Goal: Information Seeking & Learning: Learn about a topic

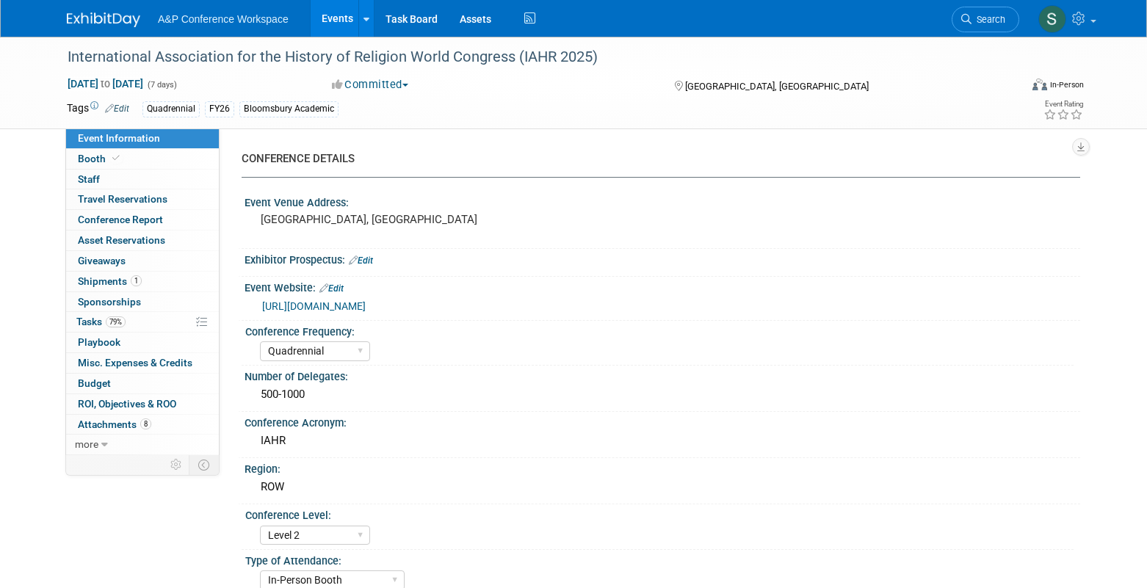
select select "Quadrennial"
select select "Level 2"
select select "In-Person Booth"
select select "Religious Studies"
select select "Bloomsbury Academic"
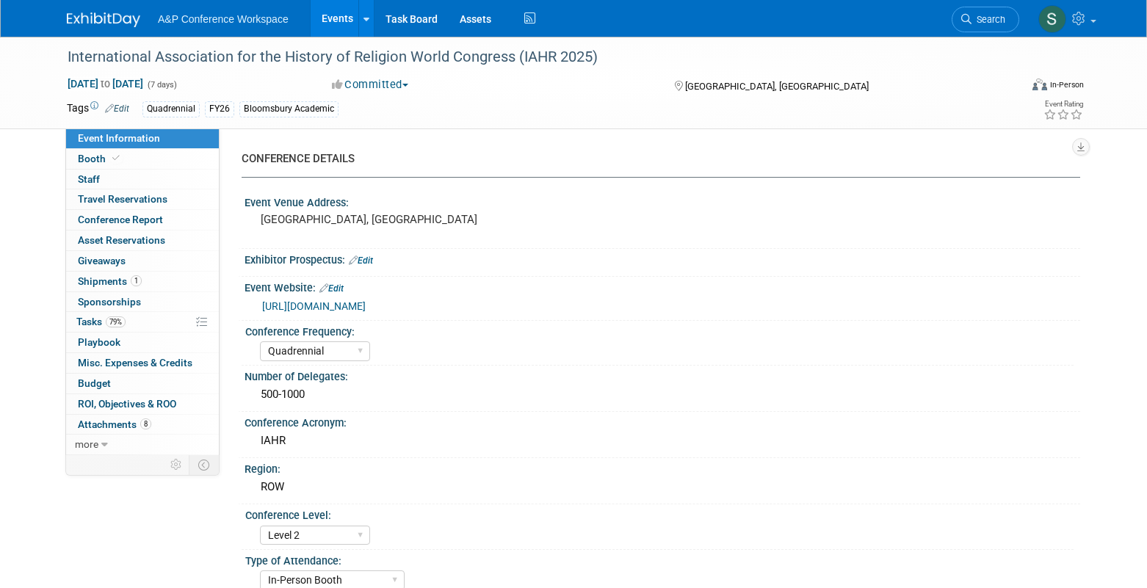
select select "[PERSON_NAME]"
select select "Networking/Commissioning"
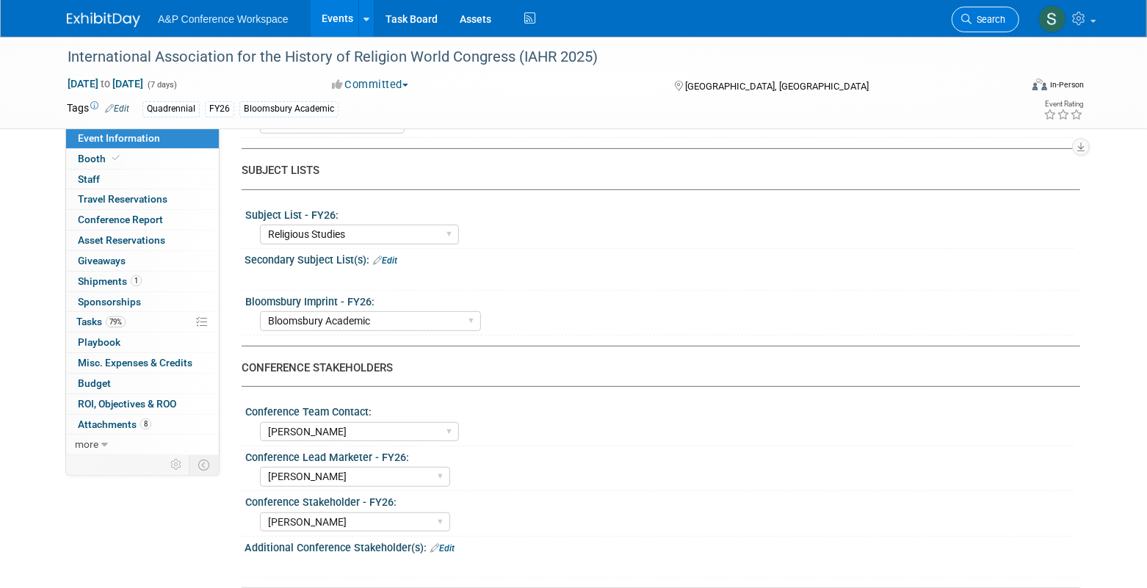
click at [971, 21] on icon at bounding box center [966, 19] width 10 height 10
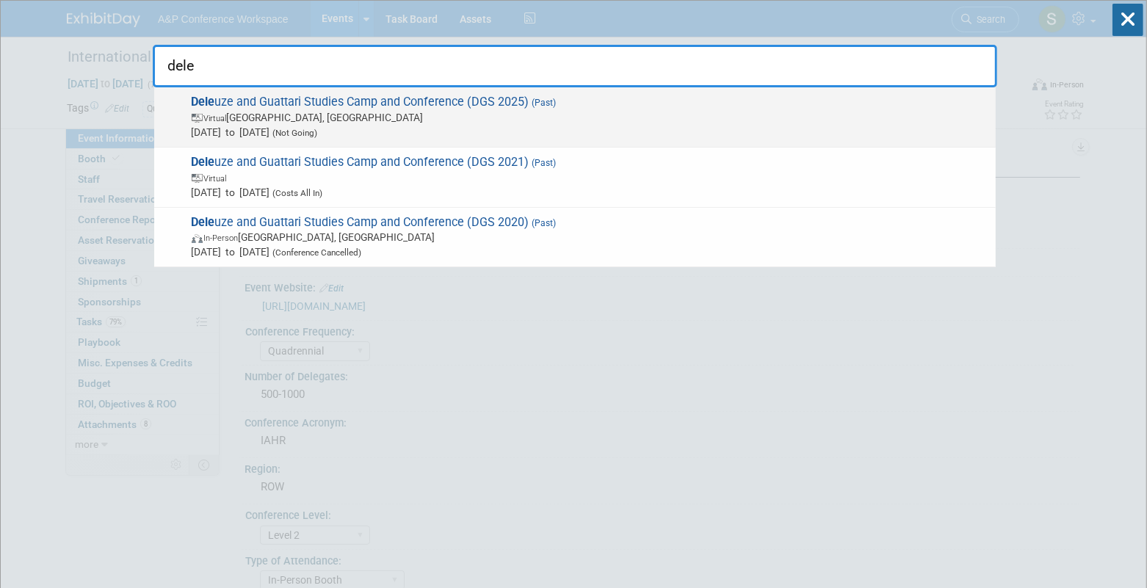
type input "dele"
click at [460, 108] on span "Dele uze and Guattari Studies Camp and Conference (DGS 2025) (Past) Virtual [GE…" at bounding box center [587, 117] width 801 height 45
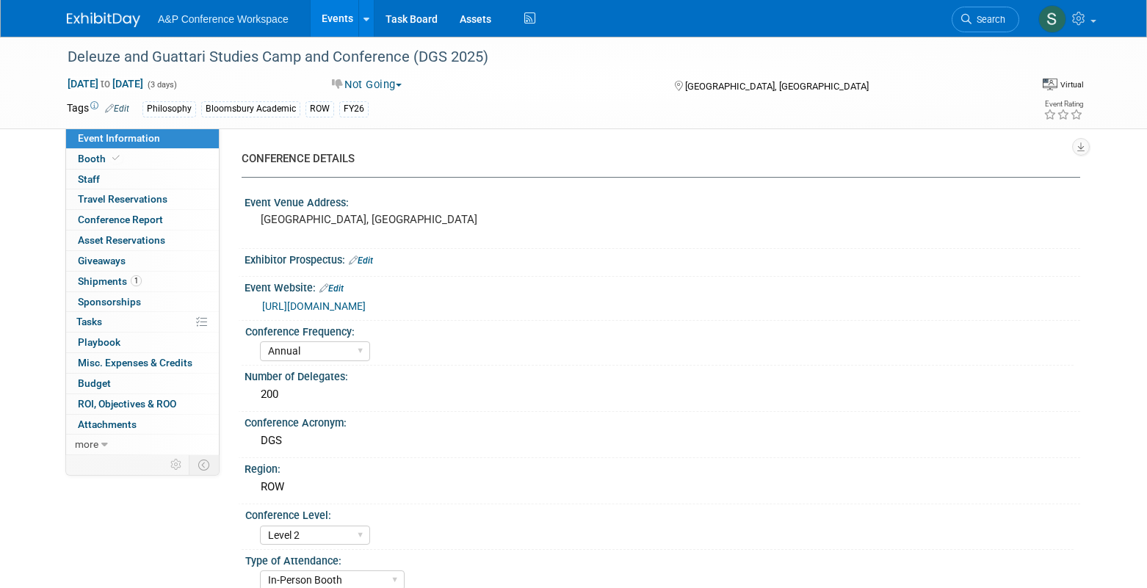
select select "Annual"
select select "Level 2"
select select "In-Person Booth"
select select "Philosophy"
select select "Bloomsbury Academic"
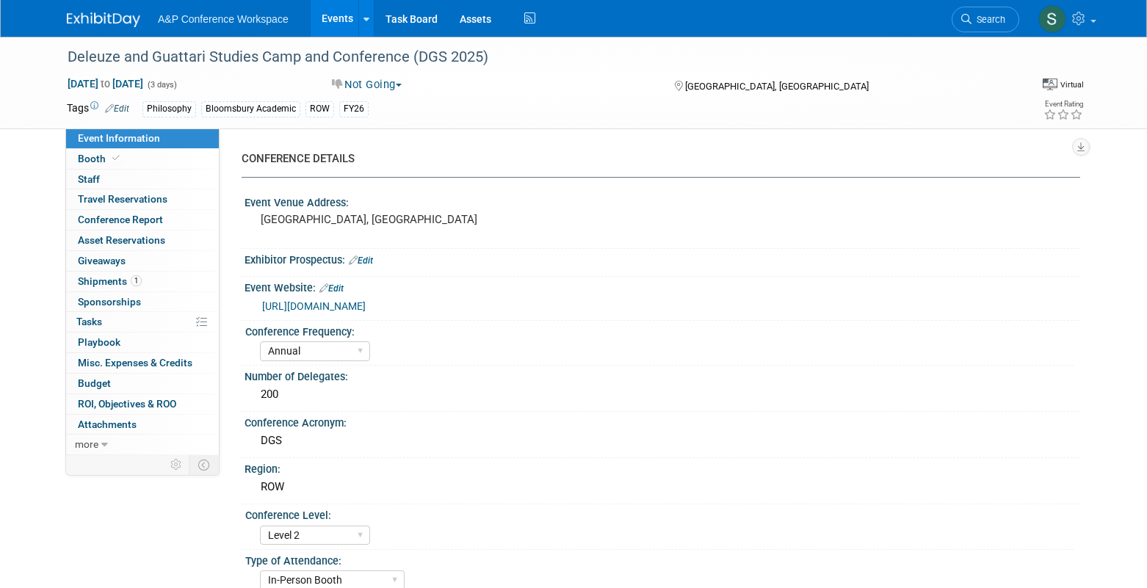
select select "[PERSON_NAME]"
select select "Networking/Commissioning"
click at [137, 219] on span "Conference Report" at bounding box center [120, 220] width 85 height 12
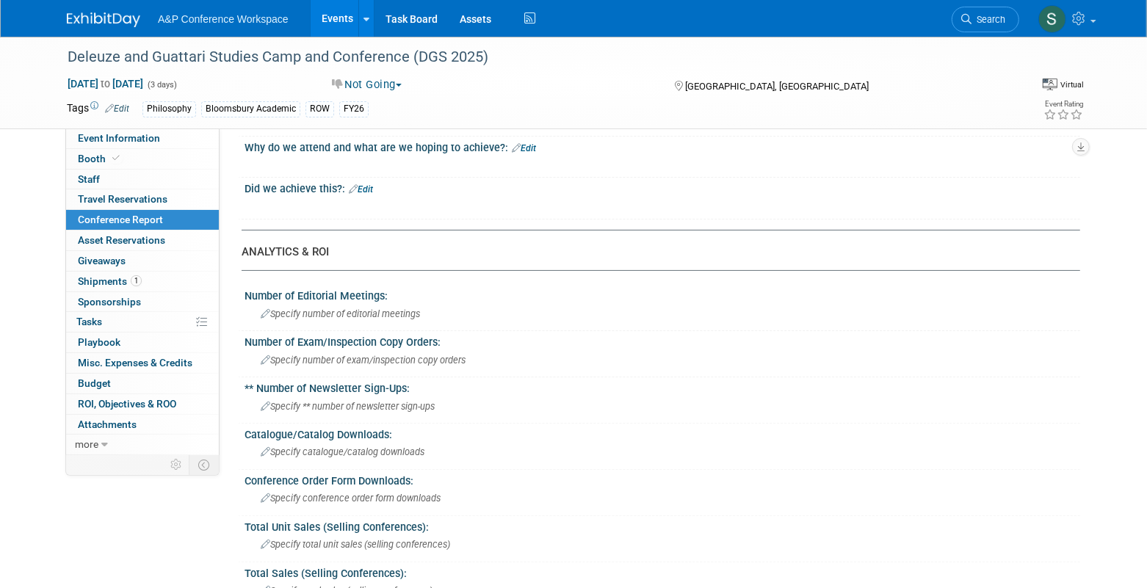
scroll to position [220, 0]
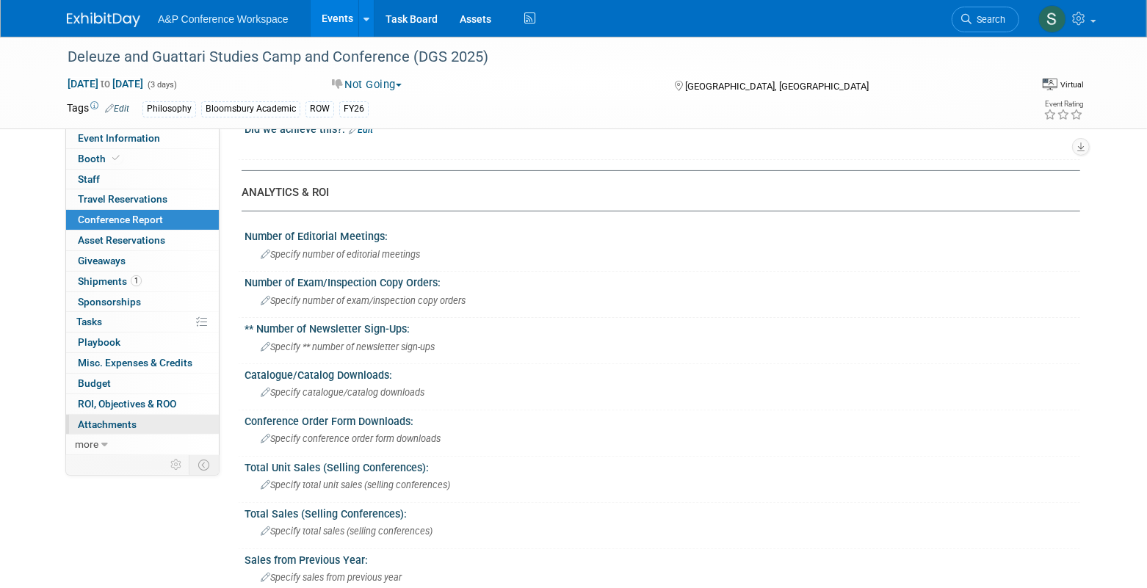
click at [125, 419] on span "Attachments 0" at bounding box center [107, 425] width 59 height 12
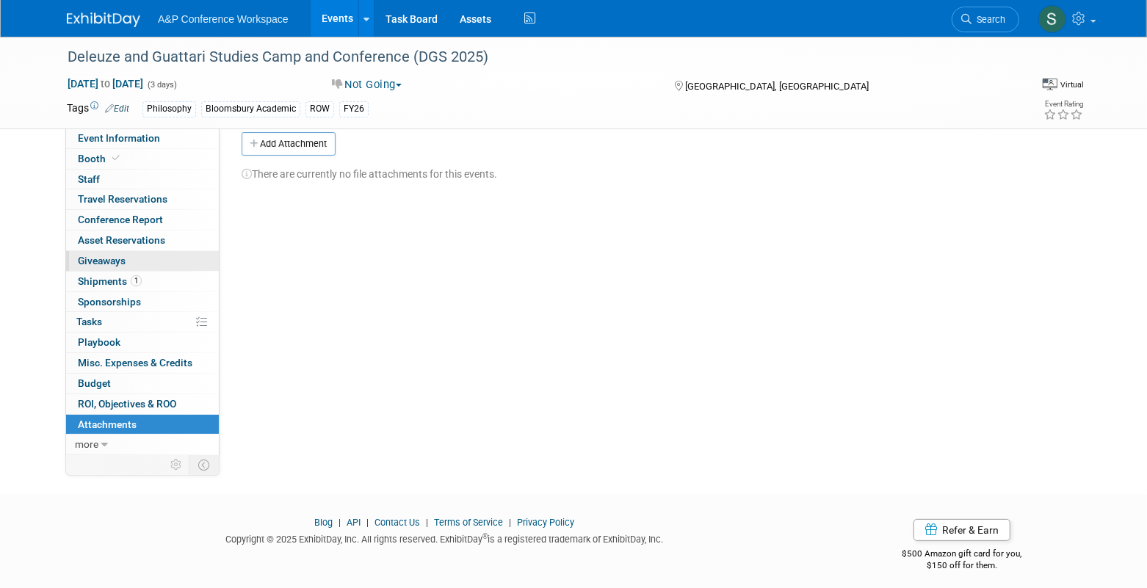
scroll to position [25, 0]
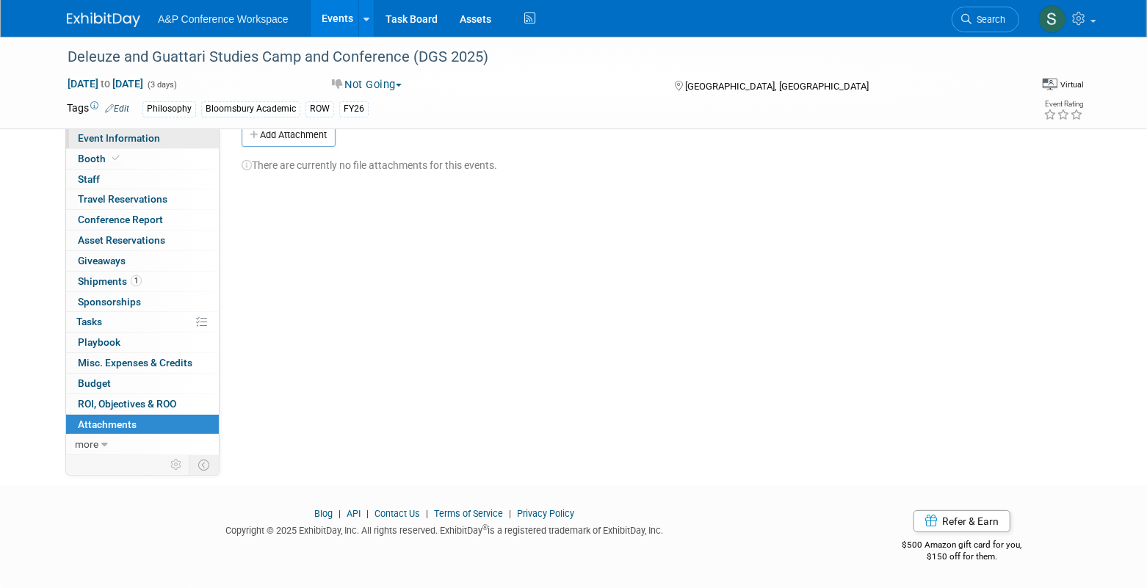
click at [123, 140] on span "Event Information" at bounding box center [119, 138] width 82 height 12
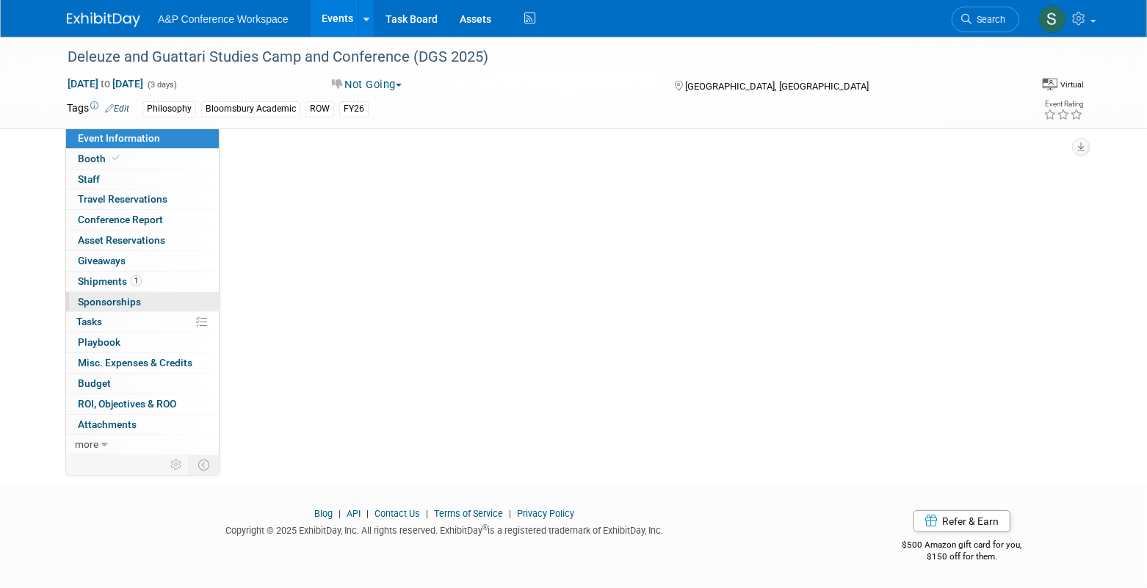
scroll to position [0, 0]
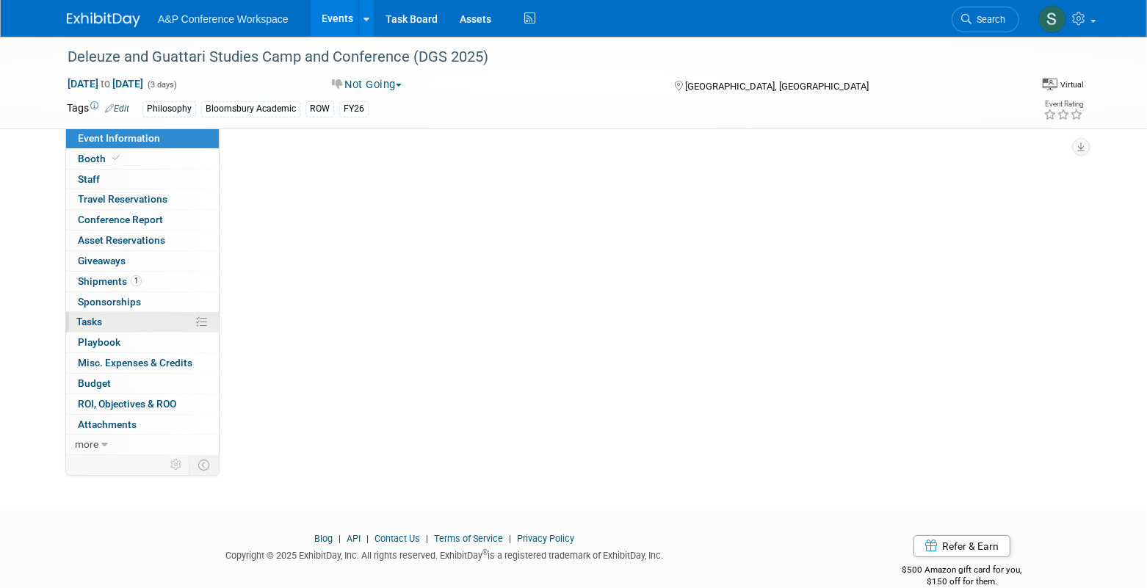
select select "Annual"
select select "Level 2"
select select "In-Person Booth"
select select "Philosophy"
select select "Bloomsbury Academic"
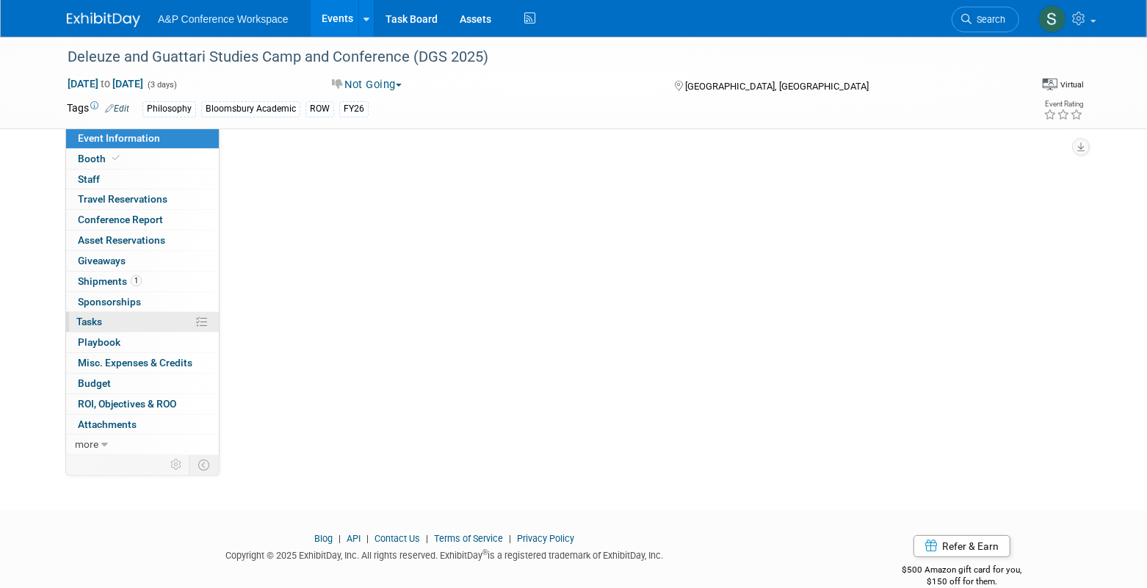
select select "[PERSON_NAME]"
select select "Networking/Commissioning"
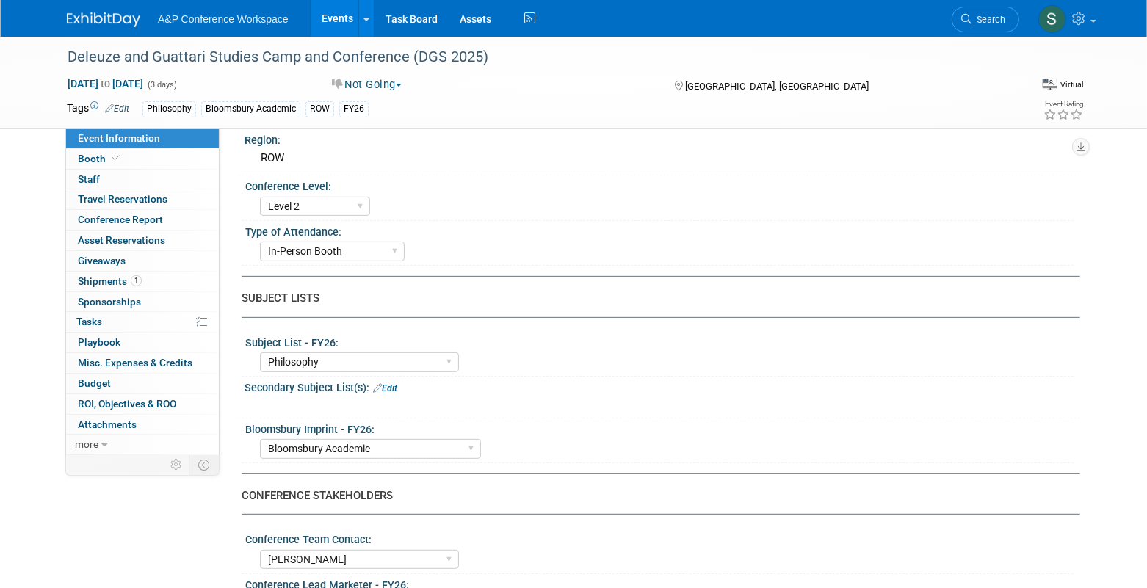
scroll to position [73, 0]
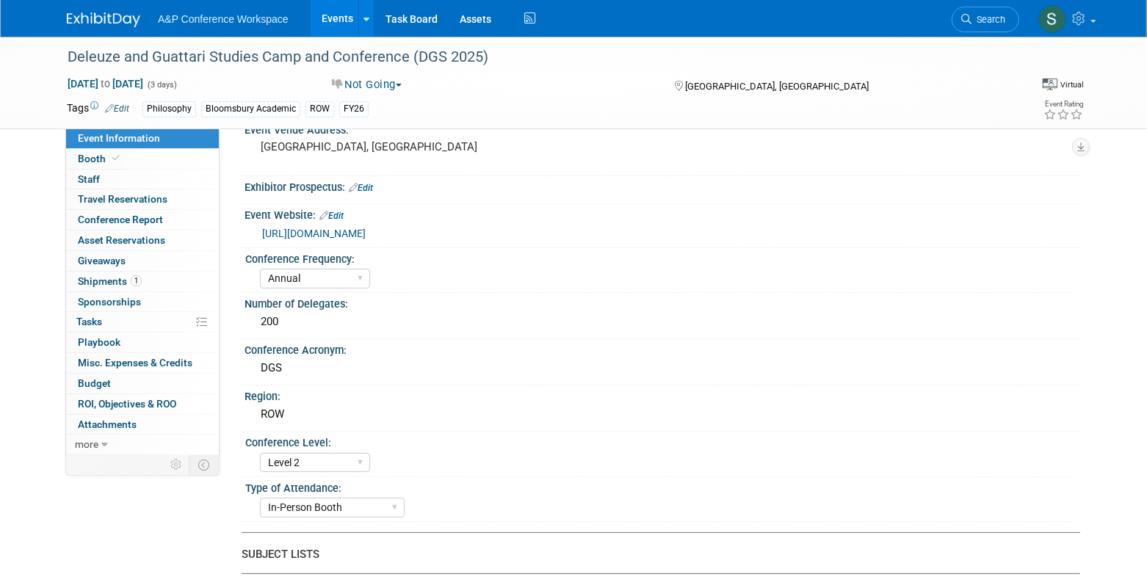
click at [999, 21] on span "Search" at bounding box center [989, 19] width 34 height 11
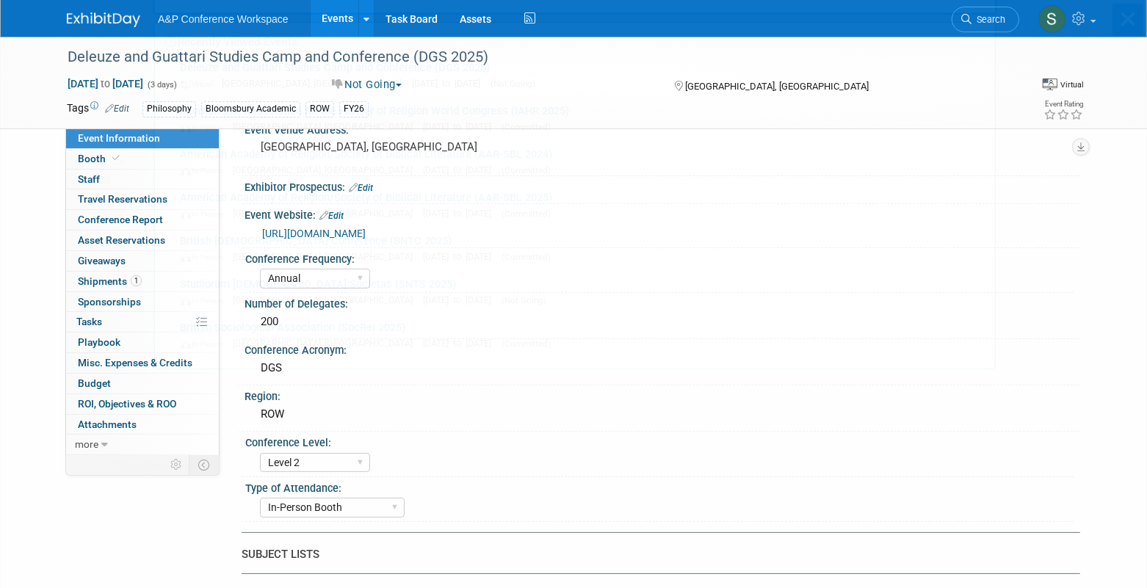
scroll to position [0, 0]
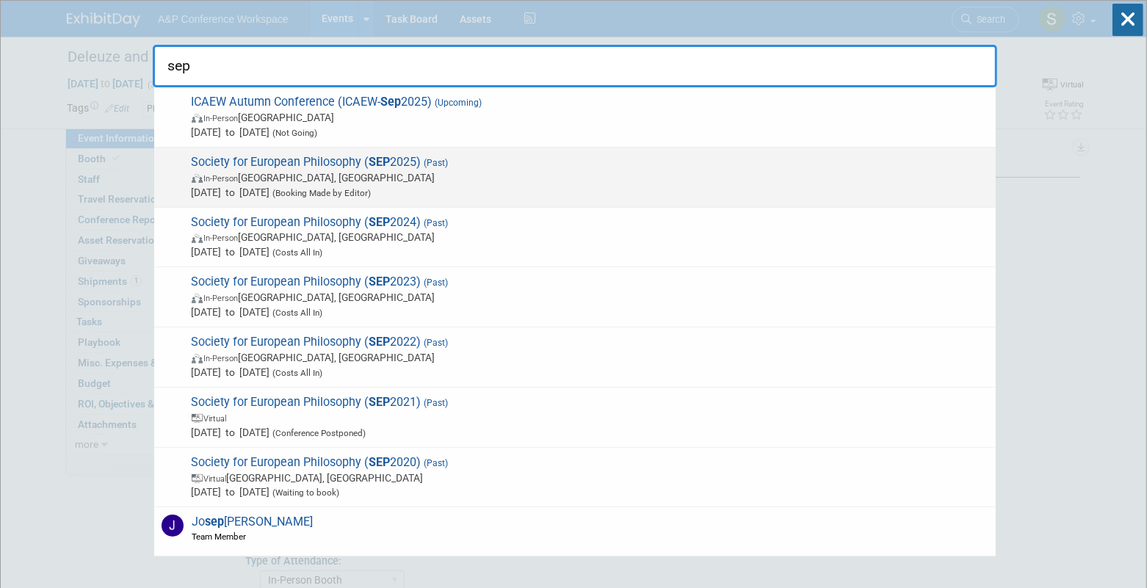
type input "sep"
click at [371, 161] on strong "SEP" at bounding box center [379, 162] width 21 height 14
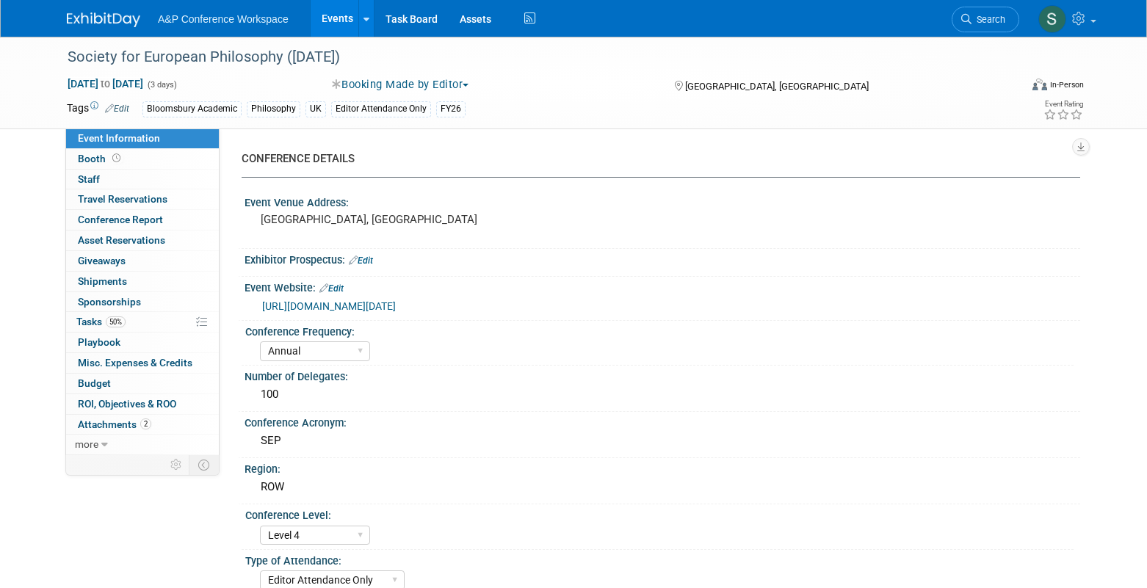
select select "Annual"
select select "Level 4"
select select "Editor Attendance Only"
select select "Philosophy"
select select "Bloomsbury Academic"
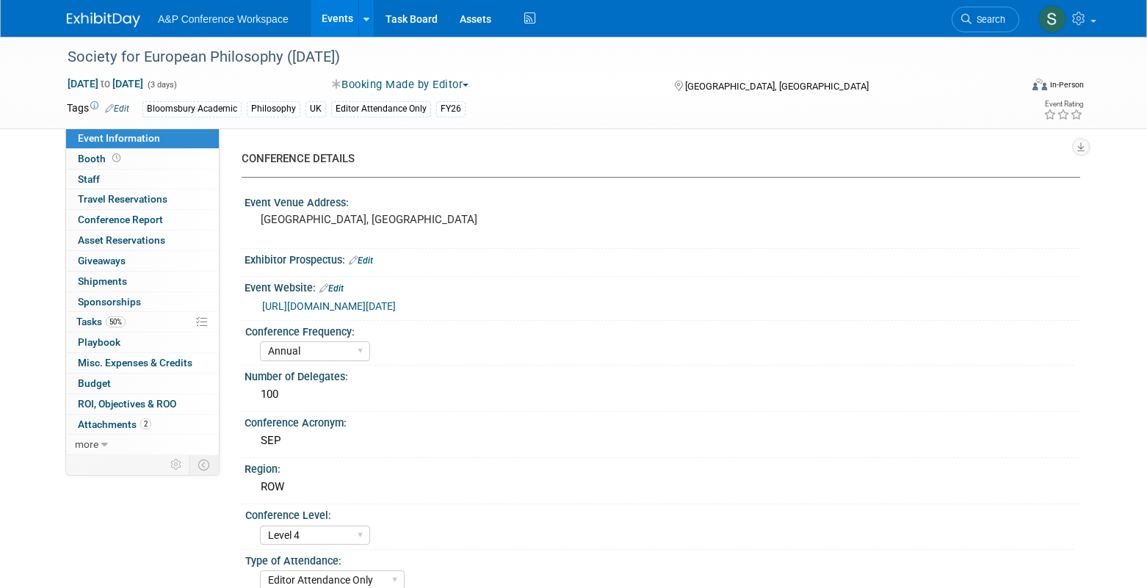
select select "[PERSON_NAME]"
select select "Networking/Commissioning"
click at [167, 220] on link "Conference Report" at bounding box center [142, 220] width 153 height 20
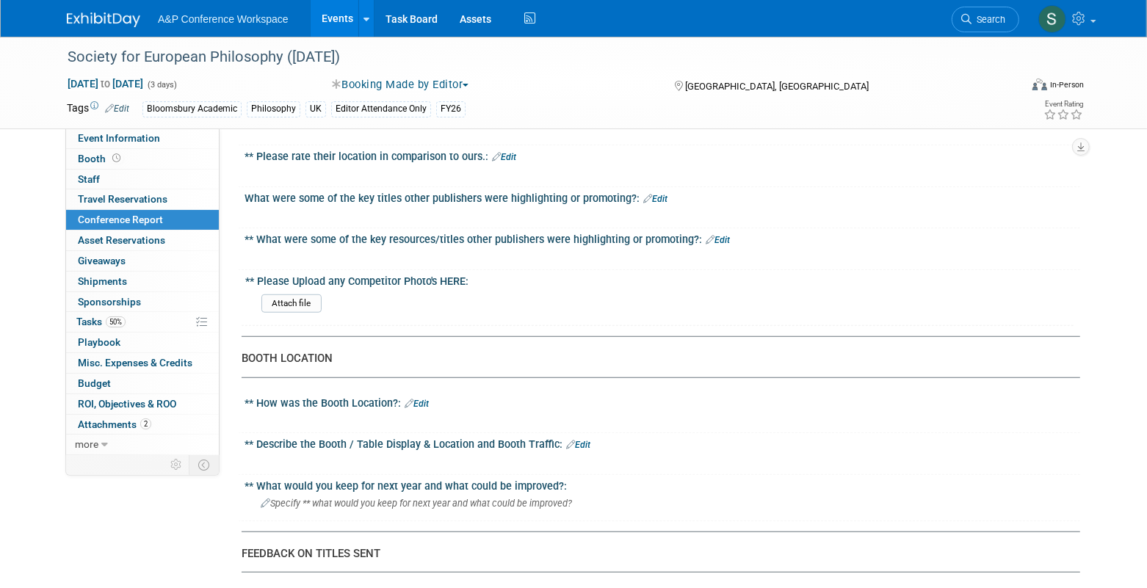
scroll to position [881, 0]
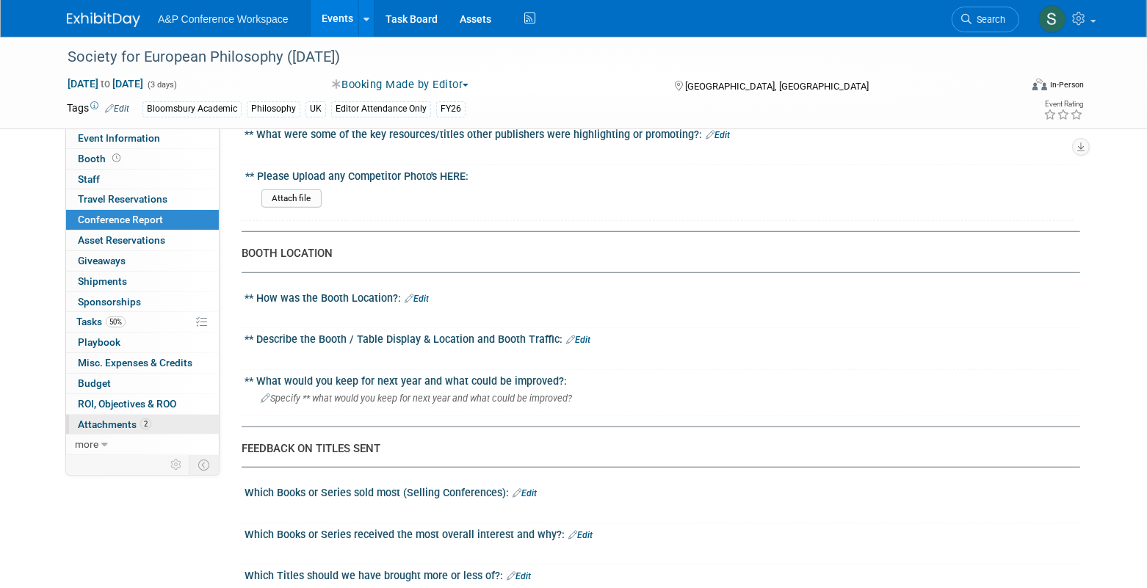
click at [129, 419] on span "Attachments 2" at bounding box center [114, 425] width 73 height 12
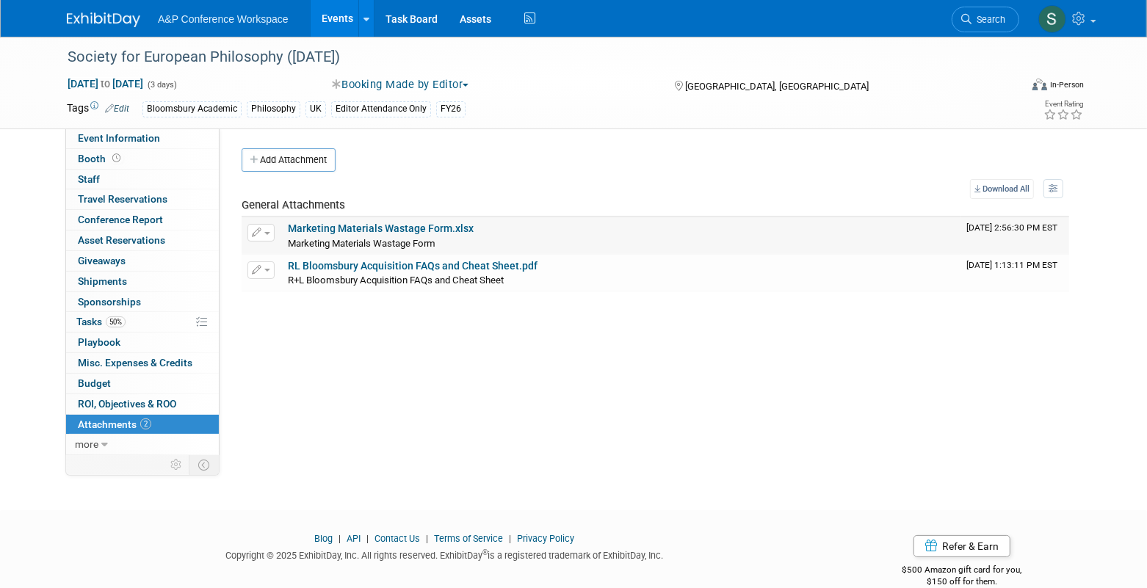
click at [380, 226] on link "Marketing Materials Wastage Form.xlsx" at bounding box center [381, 229] width 186 height 12
click at [177, 213] on link "Conference Report" at bounding box center [142, 220] width 153 height 20
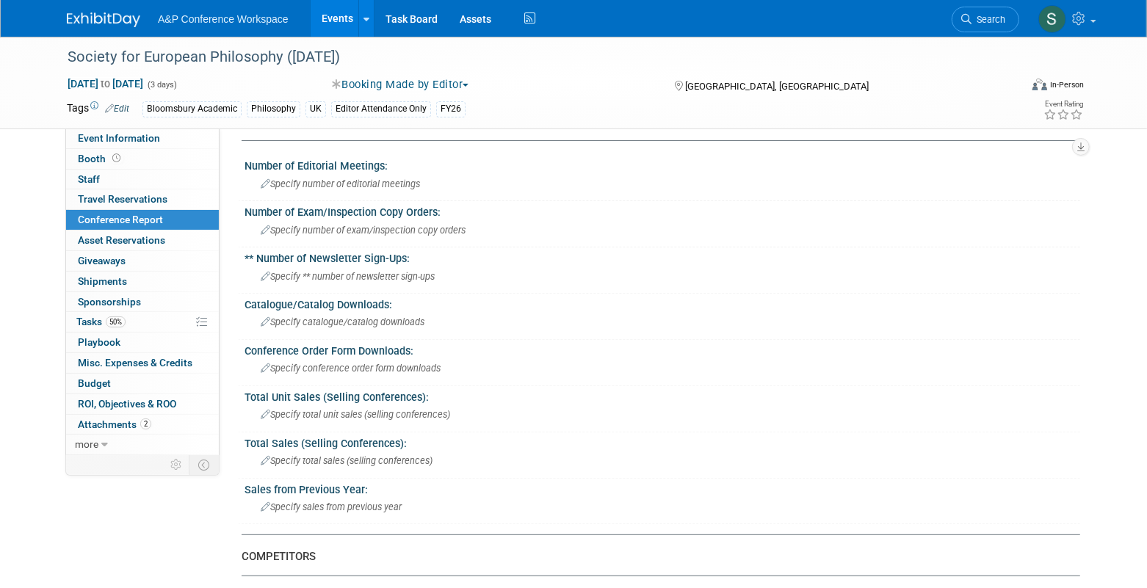
scroll to position [294, 0]
